Goal: Task Accomplishment & Management: Use online tool/utility

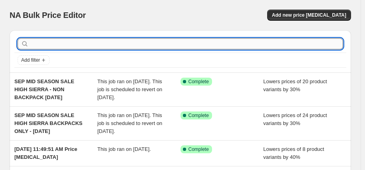
click at [45, 42] on input "text" at bounding box center [186, 43] width 312 height 11
type input "fathers day"
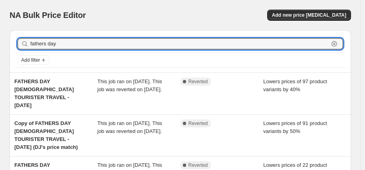
drag, startPoint x: 59, startPoint y: 43, endPoint x: 25, endPoint y: 44, distance: 34.7
click at [25, 43] on div "fathers day Clear" at bounding box center [180, 43] width 325 height 11
type input "ace"
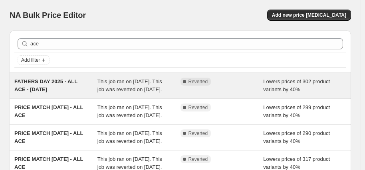
click at [60, 89] on div "FATHERS DAY 2025 - ALL ACE - 19/8/25" at bounding box center [55, 86] width 83 height 16
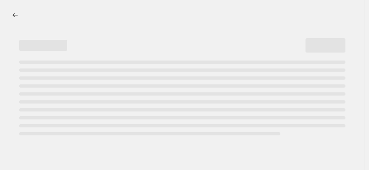
select select "percentage"
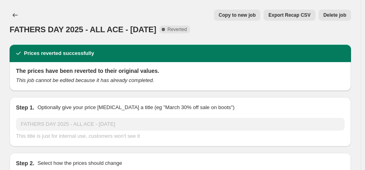
click at [249, 15] on span "Copy to new job" at bounding box center [237, 15] width 37 height 6
select select "percentage"
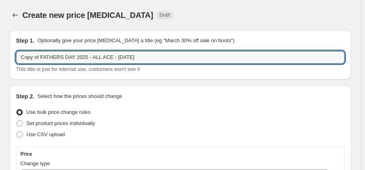
drag, startPoint x: 60, startPoint y: 57, endPoint x: 11, endPoint y: 57, distance: 49.1
click at [11, 57] on div "Step 1. Optionally give your price change job a title (eg "March 30% off sale o…" at bounding box center [180, 54] width 341 height 49
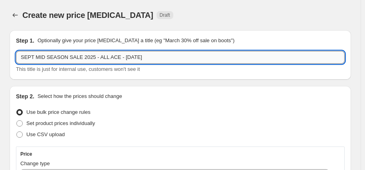
click at [127, 57] on input "SEPT MID SEASON SALE 2025 - ALL ACE - 19/8/25" at bounding box center [180, 57] width 328 height 13
drag, startPoint x: 139, startPoint y: 60, endPoint x: 114, endPoint y: 58, distance: 24.8
click at [114, 58] on input "SEPT MID SEASON SALE 2025 - ALL ACE - 9/9/25" at bounding box center [180, 57] width 328 height 13
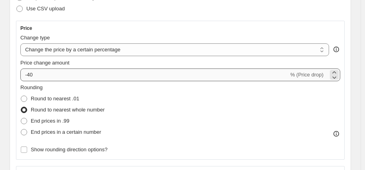
scroll to position [160, 0]
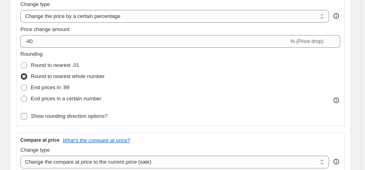
type input "SEPT MID SEASON SALE 2025 - ALL ACE"
click at [95, 116] on span "Show rounding direction options?" at bounding box center [69, 116] width 77 height 6
click at [27, 116] on input "Show rounding direction options?" at bounding box center [24, 116] width 6 height 6
checkbox input "true"
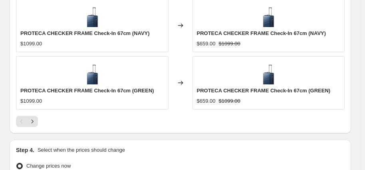
scroll to position [878, 0]
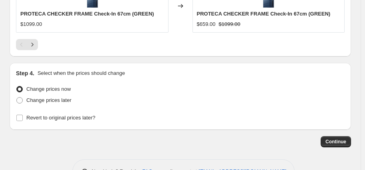
drag, startPoint x: 57, startPoint y: 99, endPoint x: 56, endPoint y: 105, distance: 6.8
click at [57, 99] on span "Change prices later" at bounding box center [48, 100] width 45 height 6
click at [17, 98] on input "Change prices later" at bounding box center [16, 97] width 0 height 0
radio input "true"
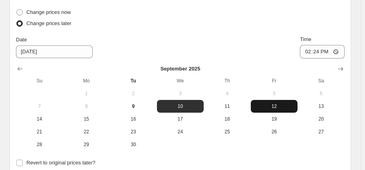
scroll to position [957, 0]
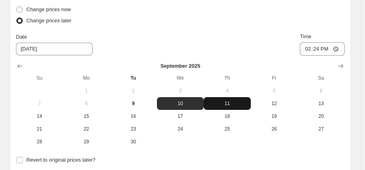
click at [229, 102] on span "11" at bounding box center [227, 104] width 41 height 6
type input "9/11/2025"
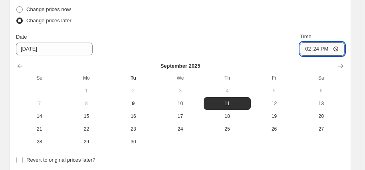
click at [311, 46] on input "14:24" at bounding box center [322, 49] width 45 height 14
type input "06:00"
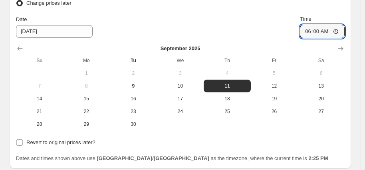
scroll to position [997, 0]
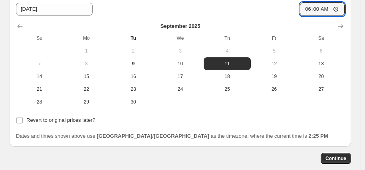
click at [62, 117] on span "Revert to original prices later?" at bounding box center [60, 120] width 69 height 6
click at [23, 117] on input "Revert to original prices later?" at bounding box center [19, 120] width 6 height 6
checkbox input "true"
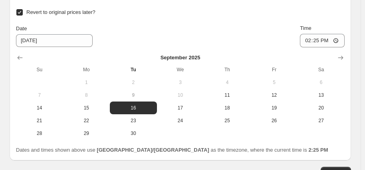
scroll to position [1117, 0]
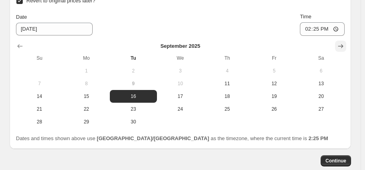
click at [341, 45] on icon "Show next month, October 2025" at bounding box center [340, 46] width 8 height 8
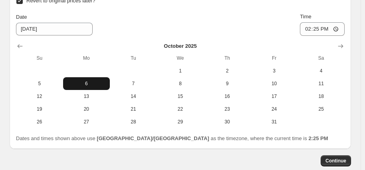
click at [86, 81] on span "6" at bounding box center [86, 84] width 41 height 6
type input "10/6/2025"
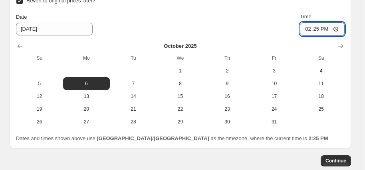
click at [310, 28] on input "14:25" at bounding box center [322, 29] width 45 height 14
type input "06:00"
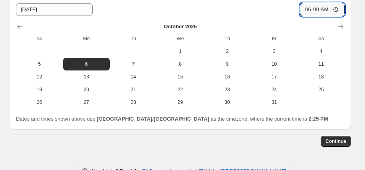
scroll to position [1157, 0]
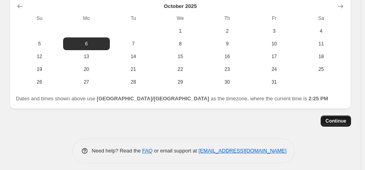
click at [335, 119] on span "Continue" at bounding box center [335, 121] width 21 height 6
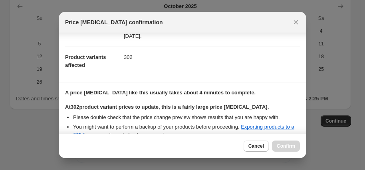
scroll to position [206, 0]
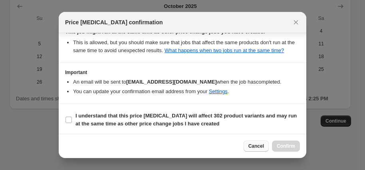
click at [261, 148] on span "Cancel" at bounding box center [256, 146] width 16 height 6
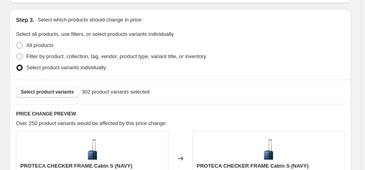
scroll to position [519, 0]
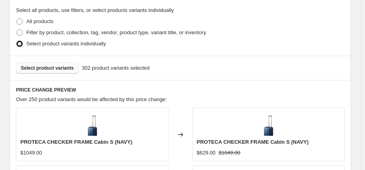
click at [54, 67] on span "Select product variants" at bounding box center [47, 68] width 53 height 6
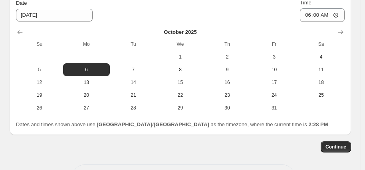
scroll to position [1159, 0]
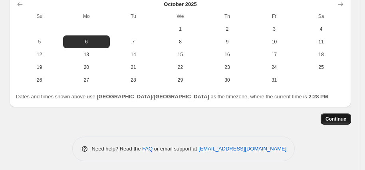
click at [345, 116] on span "Continue" at bounding box center [335, 119] width 21 height 6
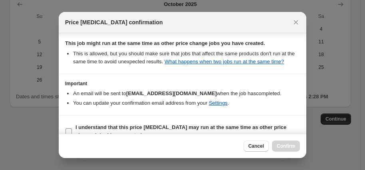
scroll to position [162, 0]
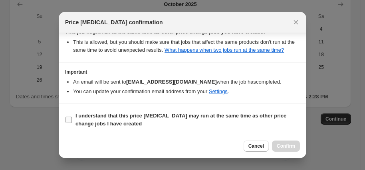
click at [188, 114] on b "I understand that this price change job may run at the same time as other price…" at bounding box center [180, 120] width 211 height 14
click at [72, 117] on input "I understand that this price change job may run at the same time as other price…" at bounding box center [68, 120] width 6 height 6
checkbox input "true"
click at [288, 145] on span "Confirm" at bounding box center [285, 146] width 18 height 6
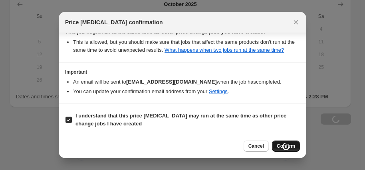
type input "SEPT MID SEASON SALE 2025 - ALL ACE"
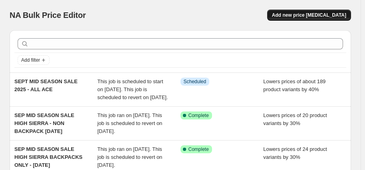
click at [305, 13] on span "Add new price [MEDICAL_DATA]" at bounding box center [309, 15] width 74 height 6
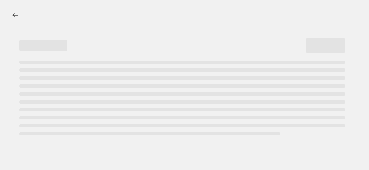
select select "percentage"
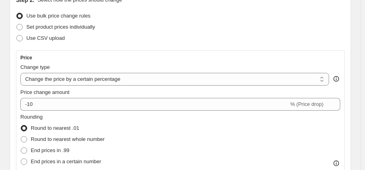
scroll to position [80, 0]
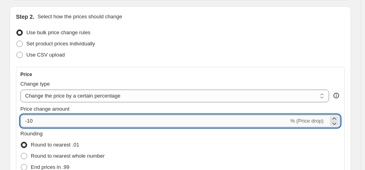
click at [49, 116] on input "-10" at bounding box center [154, 121] width 268 height 13
type input "-1"
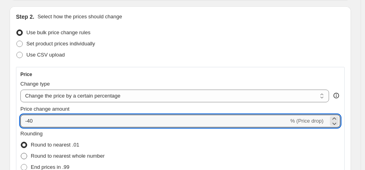
type input "-40"
click at [75, 156] on span "Round to nearest whole number" at bounding box center [68, 156] width 74 height 6
click at [21, 154] on input "Round to nearest whole number" at bounding box center [21, 153] width 0 height 0
radio input "true"
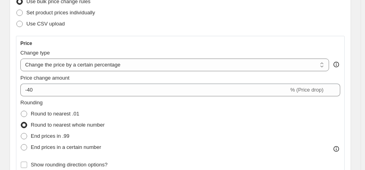
scroll to position [199, 0]
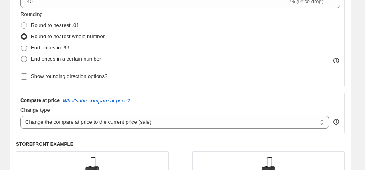
click at [83, 81] on label "Show rounding direction options?" at bounding box center [63, 76] width 87 height 11
click at [27, 80] on input "Show rounding direction options?" at bounding box center [24, 76] width 6 height 6
checkbox input "true"
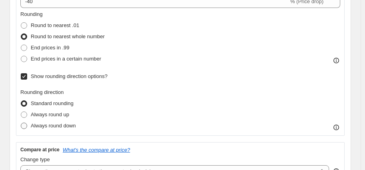
click at [62, 125] on span "Always round down" at bounding box center [53, 126] width 45 height 6
click at [21, 123] on input "Always round down" at bounding box center [21, 123] width 0 height 0
radio input "true"
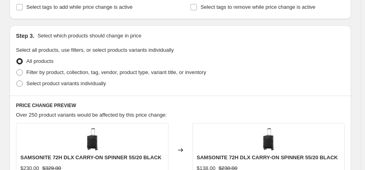
scroll to position [439, 0]
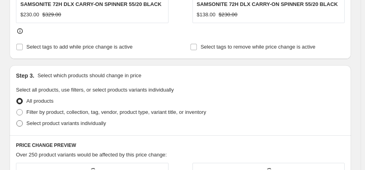
click at [74, 122] on span "Select product variants individually" at bounding box center [65, 123] width 79 height 6
click at [17, 121] on input "Select product variants individually" at bounding box center [16, 120] width 0 height 0
radio input "true"
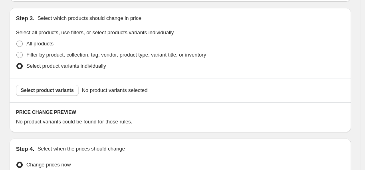
scroll to position [519, 0]
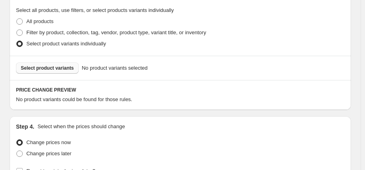
click at [45, 67] on span "Select product variants" at bounding box center [47, 68] width 53 height 6
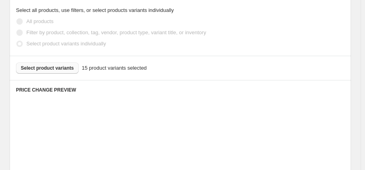
scroll to position [527, 0]
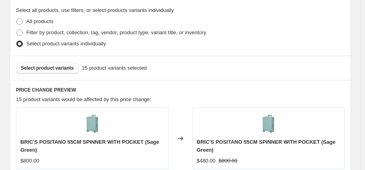
click at [51, 69] on span "Select product variants" at bounding box center [47, 68] width 53 height 6
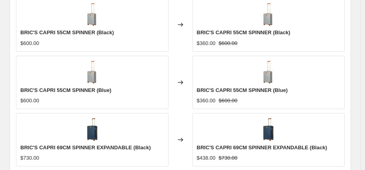
scroll to position [916, 0]
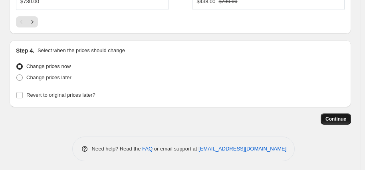
click at [335, 117] on span "Continue" at bounding box center [335, 119] width 21 height 6
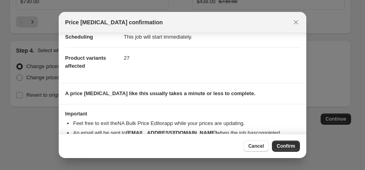
scroll to position [90, 0]
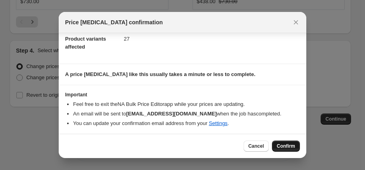
click at [287, 142] on button "Confirm" at bounding box center [286, 146] width 28 height 11
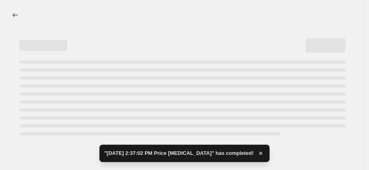
select select "percentage"
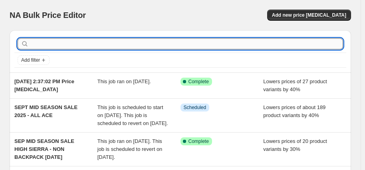
click at [62, 41] on input "text" at bounding box center [186, 43] width 312 height 11
type input "BRIC'S"
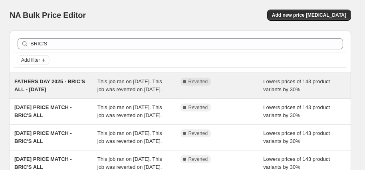
click at [58, 89] on div "FATHERS DAY 2025 - BRIC'S ALL - 19/8/25" at bounding box center [55, 86] width 83 height 16
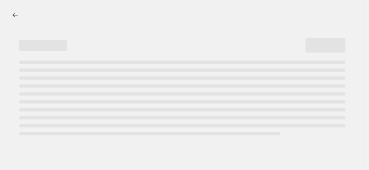
select select "percentage"
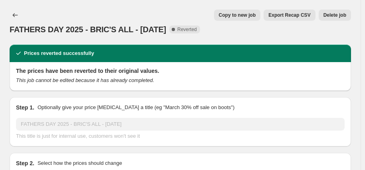
click at [240, 17] on span "Copy to new job" at bounding box center [237, 15] width 37 height 6
select select "percentage"
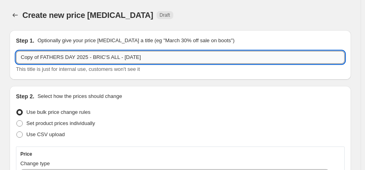
drag, startPoint x: 70, startPoint y: 58, endPoint x: 18, endPoint y: 56, distance: 52.3
click at [18, 56] on input "Copy of FATHERS DAY 2025 - BRIC'S ALL - 19/8/25" at bounding box center [180, 57] width 328 height 13
drag, startPoint x: 147, startPoint y: 59, endPoint x: 116, endPoint y: 58, distance: 30.7
click at [116, 58] on input "SEP MID SEASON SALE 2025 - BRIC'S ALL - 19/8/25" at bounding box center [180, 57] width 328 height 13
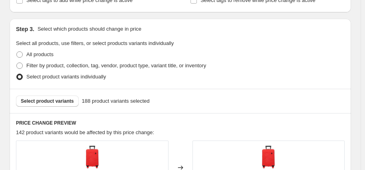
scroll to position [479, 0]
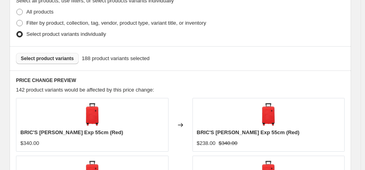
type input "SEP MID SEASON SALE 2025 - BRIC'S ALL"
click at [59, 59] on span "Select product variants" at bounding box center [47, 58] width 53 height 6
click at [48, 58] on span "Select product variants" at bounding box center [47, 58] width 53 height 6
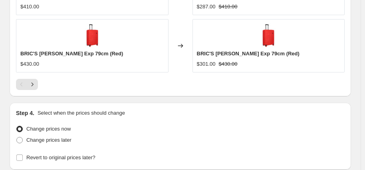
scroll to position [851, 0]
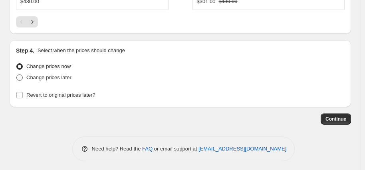
click at [63, 75] on span "Change prices later" at bounding box center [48, 78] width 45 height 6
click at [17, 75] on input "Change prices later" at bounding box center [16, 75] width 0 height 0
radio input "true"
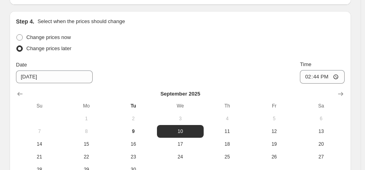
scroll to position [891, 0]
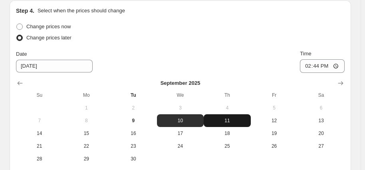
click at [229, 118] on span "11" at bounding box center [227, 121] width 41 height 6
type input "9/11/2025"
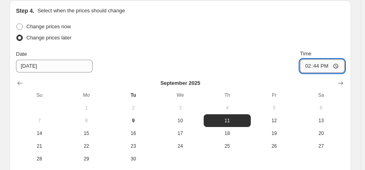
click at [313, 65] on input "14:44" at bounding box center [322, 66] width 45 height 14
type input "06:00"
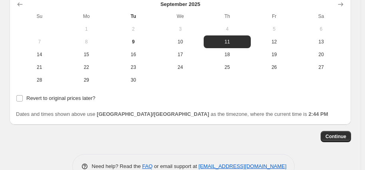
scroll to position [971, 0]
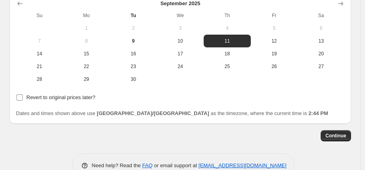
click at [41, 96] on span "Revert to original prices later?" at bounding box center [60, 98] width 69 height 6
click at [23, 96] on input "Revert to original prices later?" at bounding box center [19, 98] width 6 height 6
checkbox input "true"
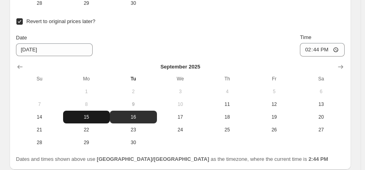
scroll to position [1050, 0]
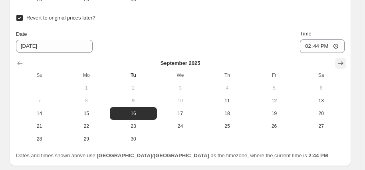
click at [343, 62] on icon "Show next month, October 2025" at bounding box center [340, 64] width 5 height 4
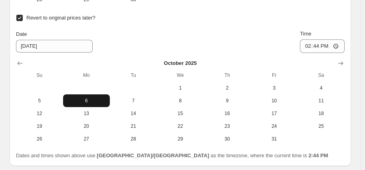
click at [85, 98] on span "6" at bounding box center [86, 101] width 41 height 6
type input "10/6/2025"
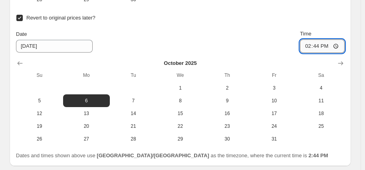
click at [309, 45] on input "14:44" at bounding box center [322, 46] width 45 height 14
type input "06:00"
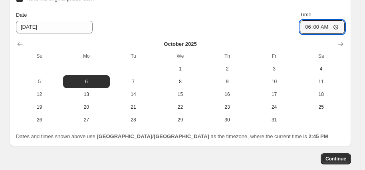
scroll to position [1090, 0]
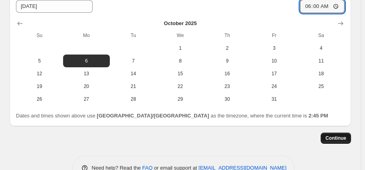
click at [336, 137] on span "Continue" at bounding box center [335, 138] width 21 height 6
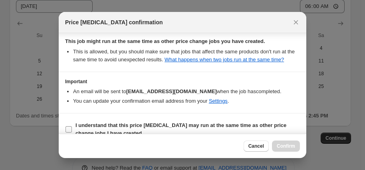
scroll to position [162, 0]
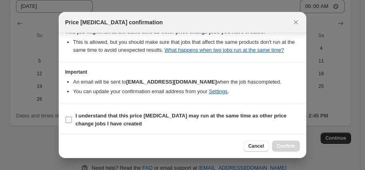
click at [161, 117] on b "I understand that this price change job may run at the same time as other price…" at bounding box center [180, 120] width 211 height 14
click at [72, 117] on input "I understand that this price change job may run at the same time as other price…" at bounding box center [68, 120] width 6 height 6
checkbox input "true"
click at [289, 144] on span "Confirm" at bounding box center [285, 146] width 18 height 6
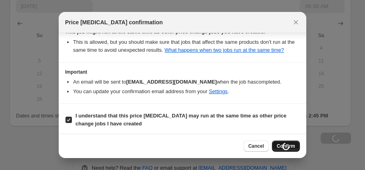
type input "SEP MID SEASON SALE 2025 - BRIC'S ALL"
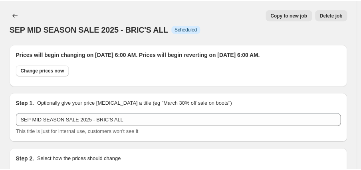
scroll to position [1090, 0]
